Goal: Transaction & Acquisition: Purchase product/service

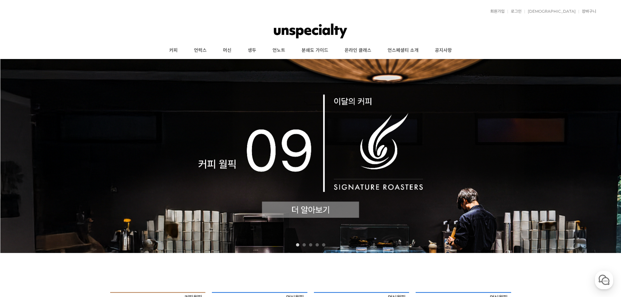
click at [292, 204] on img at bounding box center [310, 156] width 621 height 194
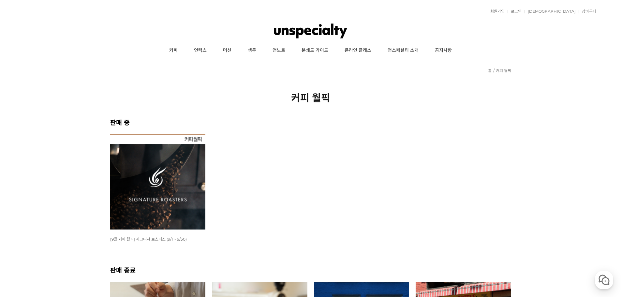
click at [165, 192] on img at bounding box center [158, 182] width 96 height 96
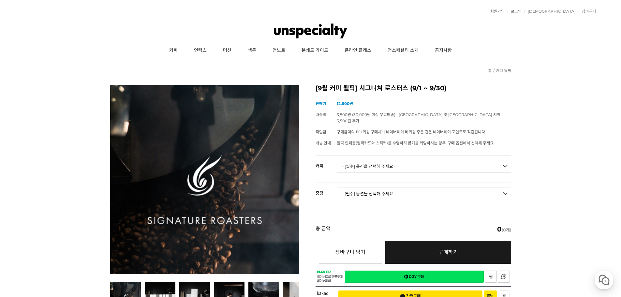
click at [382, 160] on select "- [필수] 옵션을 선택해 주세요 - ------------------- 언스페셜티 분쇄도 가이드 종이(주문 1건당 최대 1개 제공) 월픽 인…" at bounding box center [424, 166] width 174 height 13
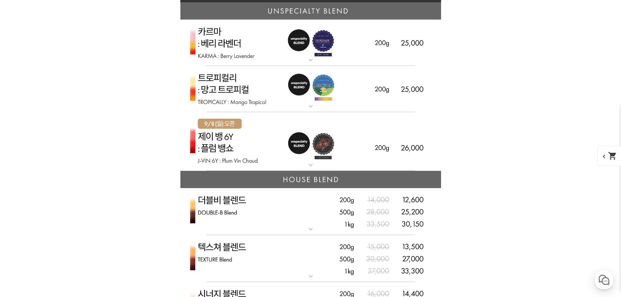
scroll to position [1598, 0]
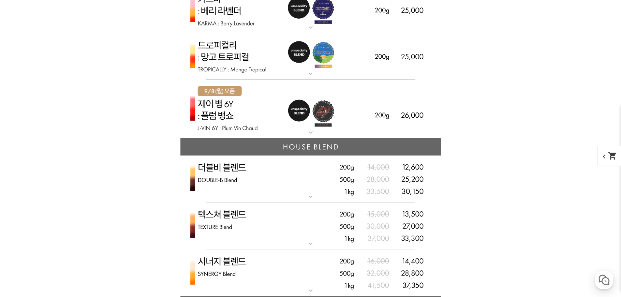
click at [308, 197] on mat-icon "expand_more" at bounding box center [310, 197] width 13 height 8
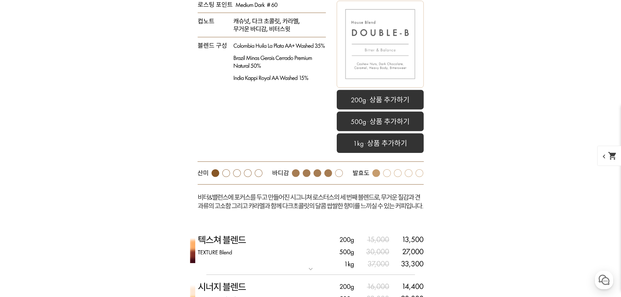
scroll to position [1924, 0]
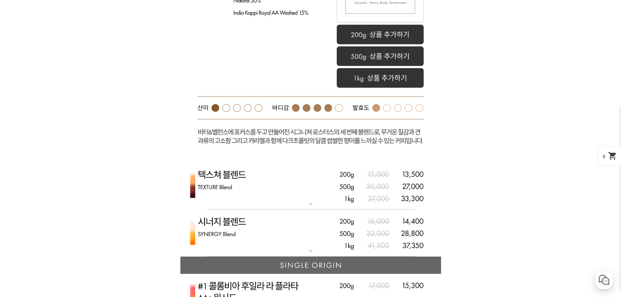
click at [310, 204] on mat-icon "expand_more" at bounding box center [310, 204] width 13 height 8
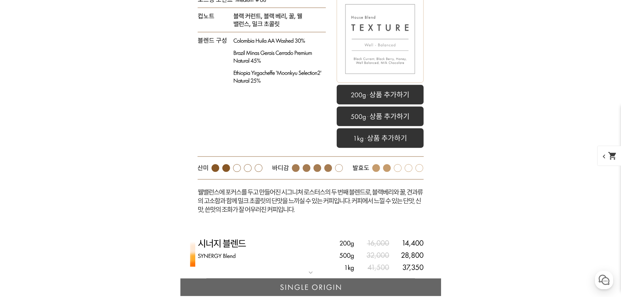
scroll to position [2315, 0]
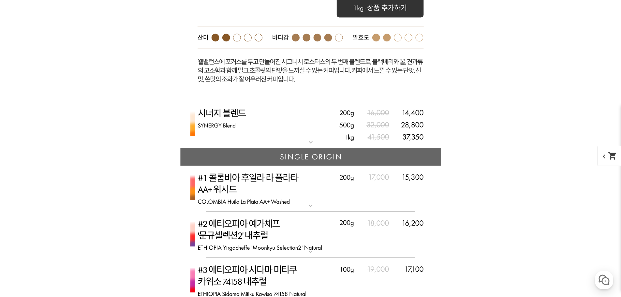
click at [310, 141] on mat-icon "expand_more" at bounding box center [310, 142] width 13 height 8
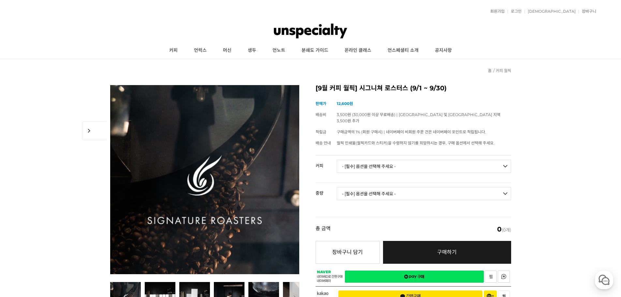
scroll to position [33, 0]
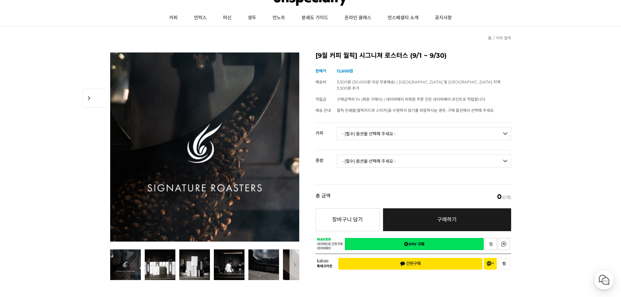
click at [480, 128] on select "- [필수] 옵션을 선택해 주세요 - ------------------- 언스페셜티 분쇄도 가이드 종이(주문 1건당 최대 1개 제공) 월픽 인…" at bounding box center [424, 133] width 174 height 13
select select "더블비 블렌드"
click at [337, 127] on select "- [필수] 옵션을 선택해 주세요 - ------------------- 언스페셜티 분쇄도 가이드 종이(주문 1건당 최대 1개 제공) 월픽 인…" at bounding box center [424, 133] width 174 height 13
click at [369, 156] on select "- [필수] 옵션을 선택해 주세요 - ------------------- 200g 500g 1kg" at bounding box center [424, 161] width 174 height 13
select select "1kg"
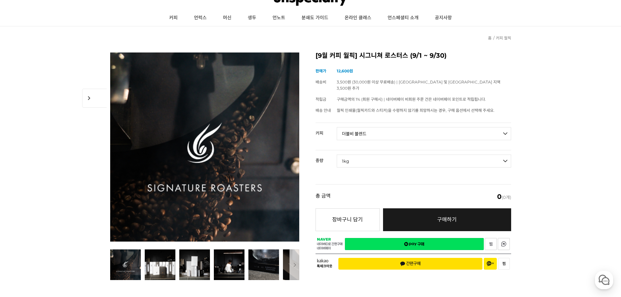
click at [337, 155] on select "- [필수] 옵션을 선택해 주세요 - ------------------- 200g 500g 1kg" at bounding box center [424, 161] width 174 height 13
select select "*"
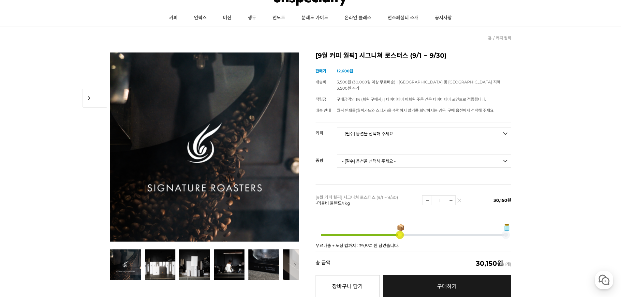
scroll to position [98, 0]
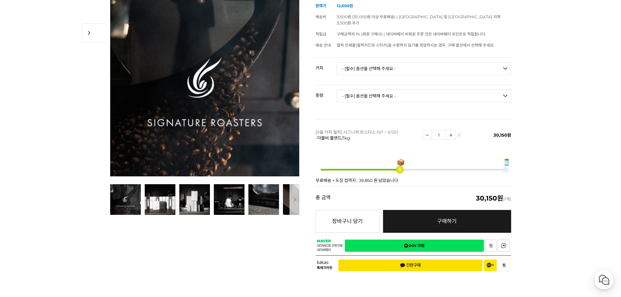
click at [453, 131] on img at bounding box center [450, 134] width 9 height 9
click at [423, 130] on img at bounding box center [427, 134] width 9 height 9
type input "2"
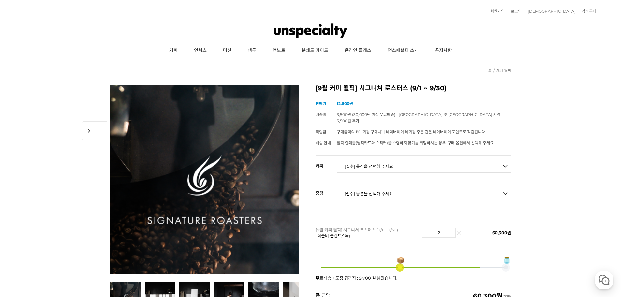
click at [477, 165] on select "- [필수] 옵션을 선택해 주세요 - ------------------- 언스페셜티 분쇄도 가이드 종이(주문 1건당 최대 1개 제공) 월픽 인…" at bounding box center [424, 166] width 174 height 13
select select "텍스쳐 블렌드"
click at [337, 160] on select "- [필수] 옵션을 선택해 주세요 - ------------------- 언스페셜티 분쇄도 가이드 종이(주문 1건당 최대 1개 제공) 월픽 인…" at bounding box center [424, 166] width 174 height 13
click at [483, 187] on select "- [필수] 옵션을 선택해 주세요 - ------------------- 200g 500g 1kg" at bounding box center [424, 193] width 174 height 13
select select "200g"
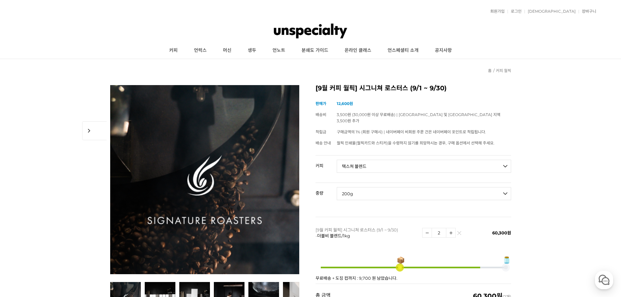
click at [337, 187] on select "- [필수] 옵션을 선택해 주세요 - ------------------- 200g 500g 1kg" at bounding box center [424, 193] width 174 height 13
select select "*"
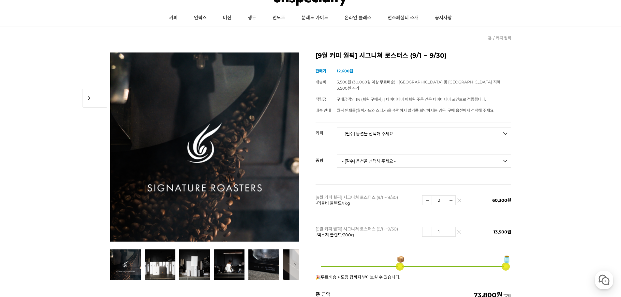
scroll to position [65, 0]
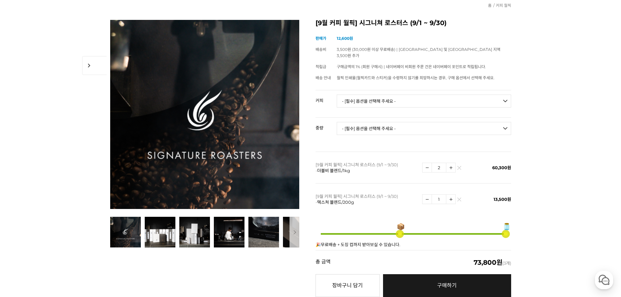
click at [428, 163] on img at bounding box center [427, 167] width 9 height 9
type input "1"
click at [459, 198] on link at bounding box center [459, 200] width 4 height 4
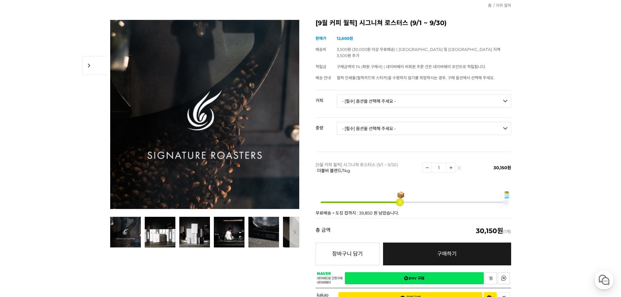
click at [468, 95] on select "- [필수] 옵션을 선택해 주세요 - ------------------- 언스페셜티 분쇄도 가이드 종이(주문 1건당 최대 1개 제공) 월픽 인…" at bounding box center [424, 101] width 174 height 13
select select "텍스쳐 블렌드"
click at [337, 95] on select "- [필수] 옵션을 선택해 주세요 - ------------------- 언스페셜티 분쇄도 가이드 종이(주문 1건당 최대 1개 제공) 월픽 인…" at bounding box center [424, 101] width 174 height 13
click at [432, 122] on select "- [필수] 옵션을 선택해 주세요 - ------------------- 200g 500g 1kg" at bounding box center [424, 128] width 174 height 13
select select "1kg"
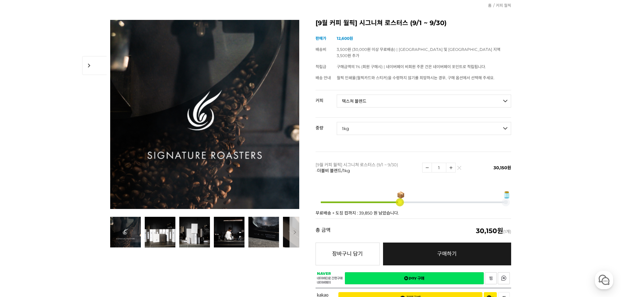
click at [337, 122] on select "- [필수] 옵션을 선택해 주세요 - ------------------- 200g 500g 1kg" at bounding box center [424, 128] width 174 height 13
select select "*"
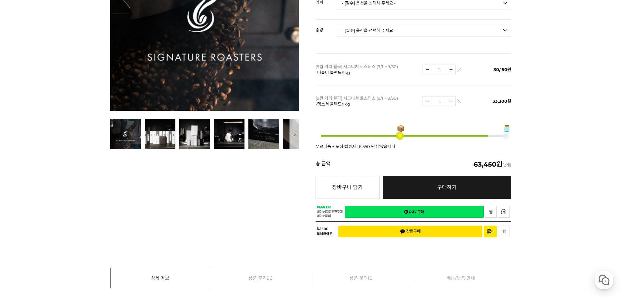
scroll to position [66, 0]
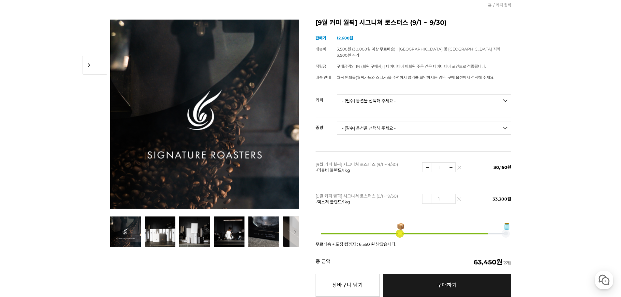
click at [460, 199] on img at bounding box center [459, 201] width 4 height 4
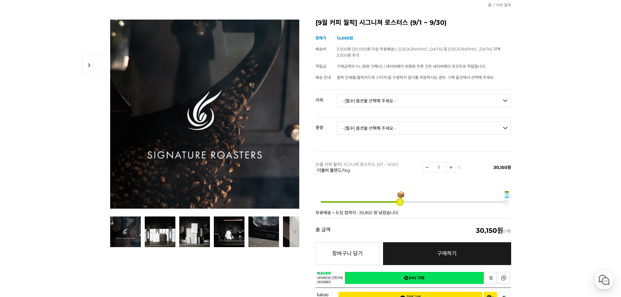
scroll to position [131, 0]
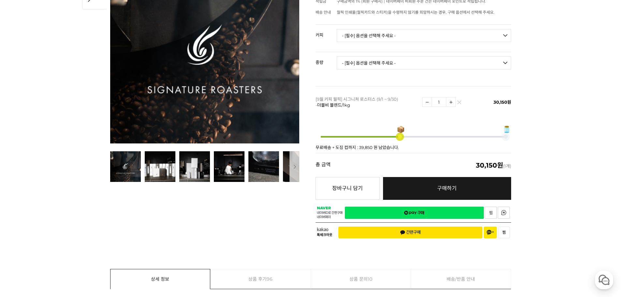
click at [435, 186] on link "구매하기 예약주문 REGULAR DELIVERY" at bounding box center [447, 188] width 128 height 23
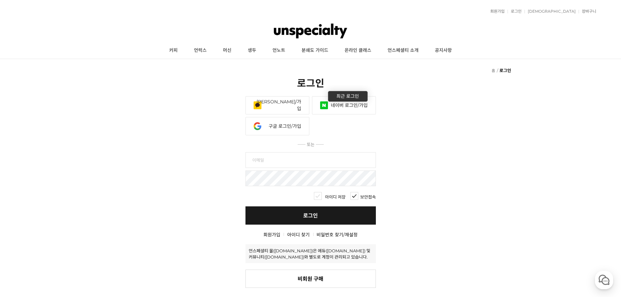
click at [354, 105] on link "네이버 로그인/가입" at bounding box center [344, 105] width 64 height 18
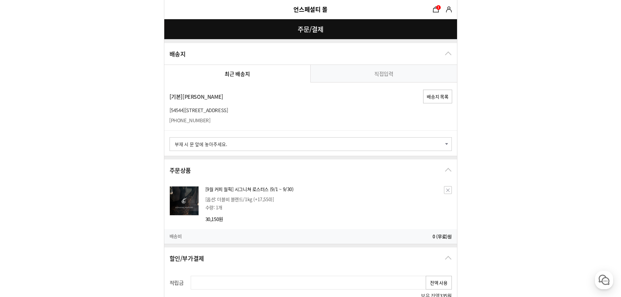
click at [441, 100] on button "배송지 목록" at bounding box center [437, 97] width 29 height 14
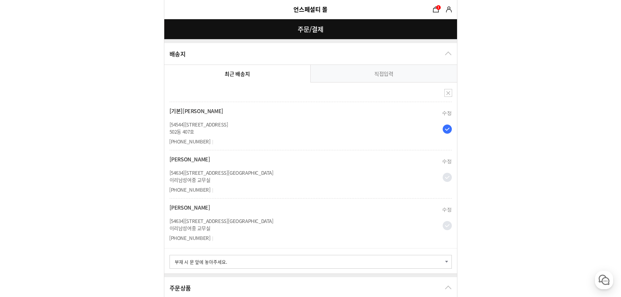
click at [448, 179] on input "radio" at bounding box center [447, 177] width 9 height 9
radio input "true"
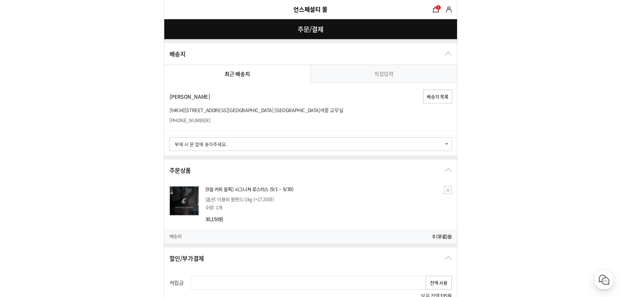
scroll to position [65, 0]
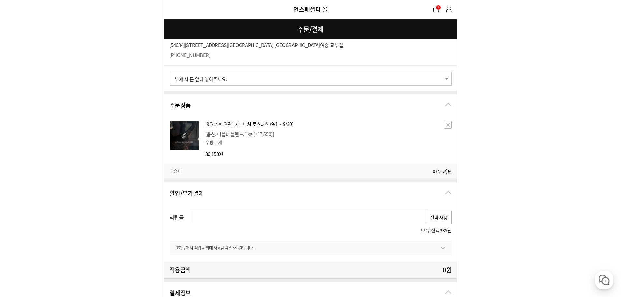
click at [435, 218] on button "전액 사용" at bounding box center [439, 218] width 26 height 14
type input "335"
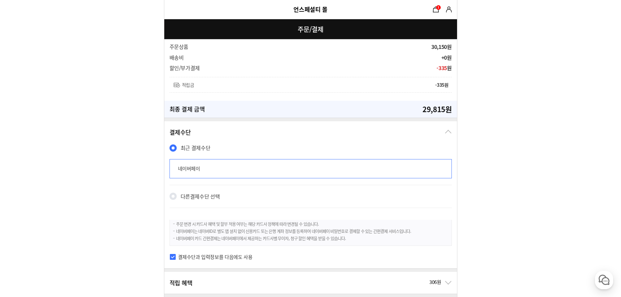
scroll to position [391, 0]
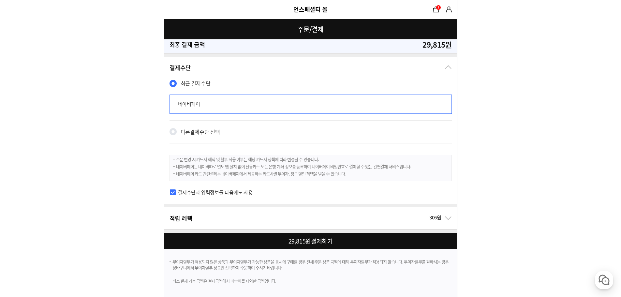
click at [292, 241] on div at bounding box center [311, 241] width 295 height 16
checkbox input "true"
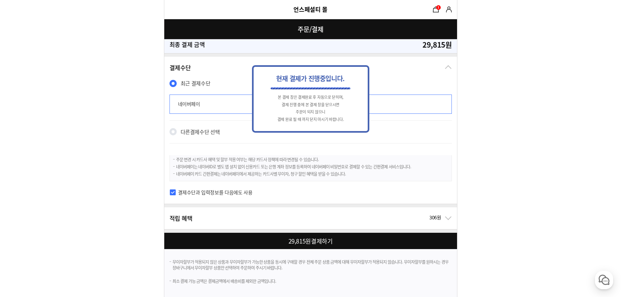
scroll to position [0, 0]
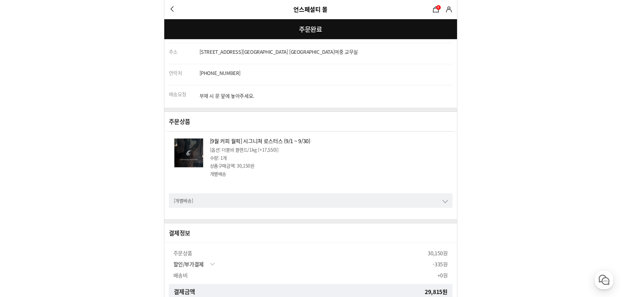
scroll to position [53, 0]
